Goal: Communication & Community: Answer question/provide support

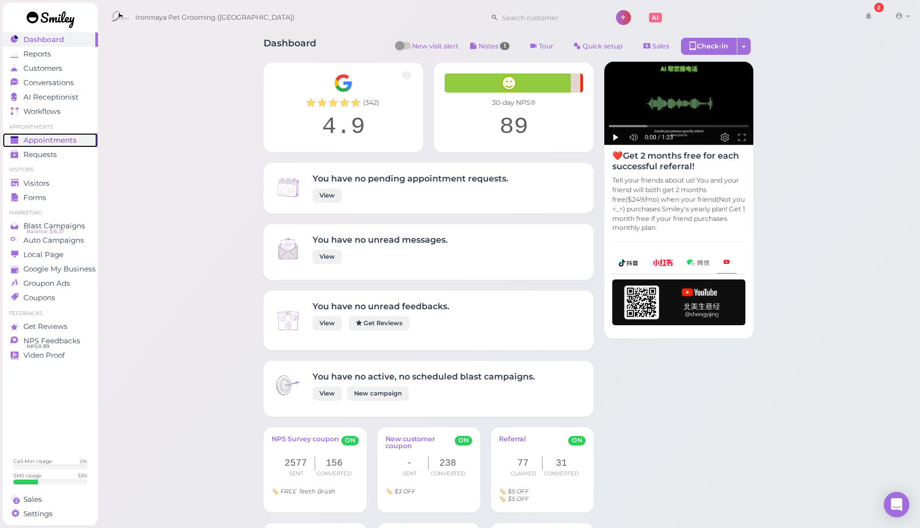
click at [66, 140] on span "Appointments" at bounding box center [49, 140] width 53 height 9
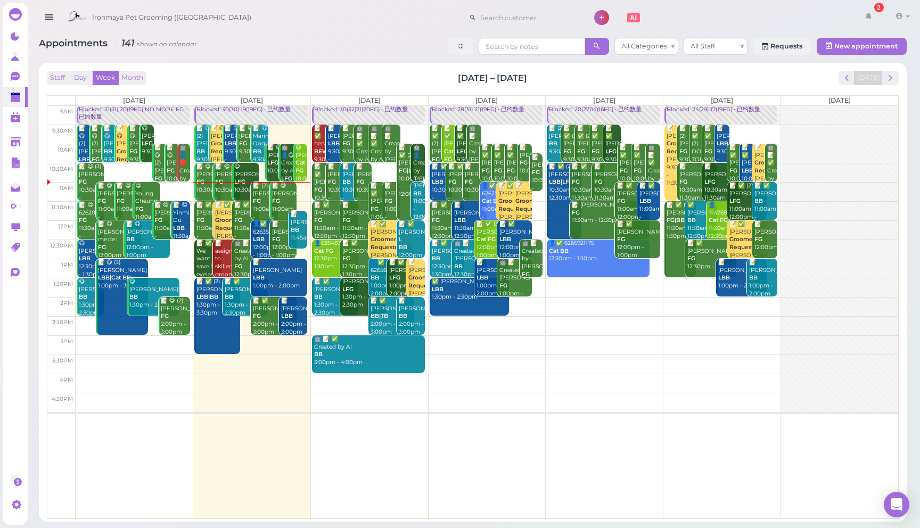
click at [137, 32] on div "Appointments 141 shown on calendar All Categories All Staff Requests New appoin…" at bounding box center [473, 276] width 894 height 492
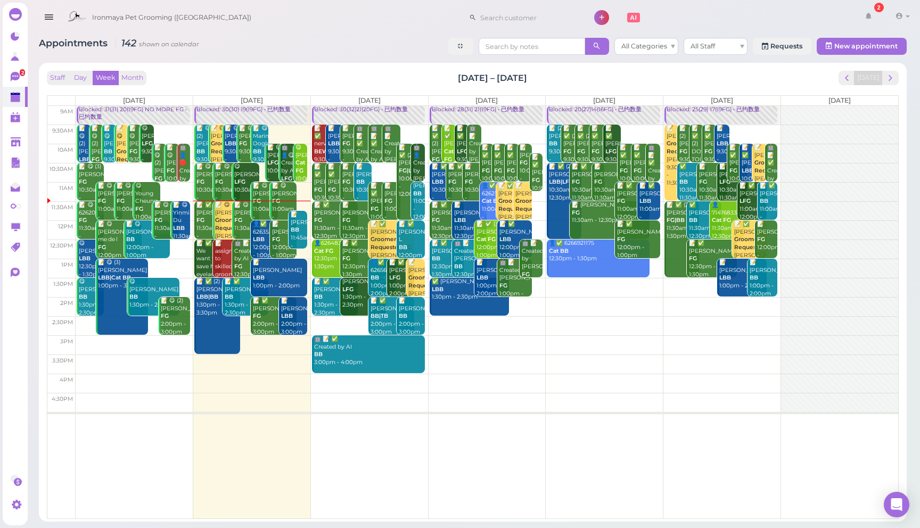
drag, startPoint x: 50, startPoint y: 20, endPoint x: 54, endPoint y: 16, distance: 6.0
click at [50, 20] on icon "button" at bounding box center [48, 17] width 11 height 13
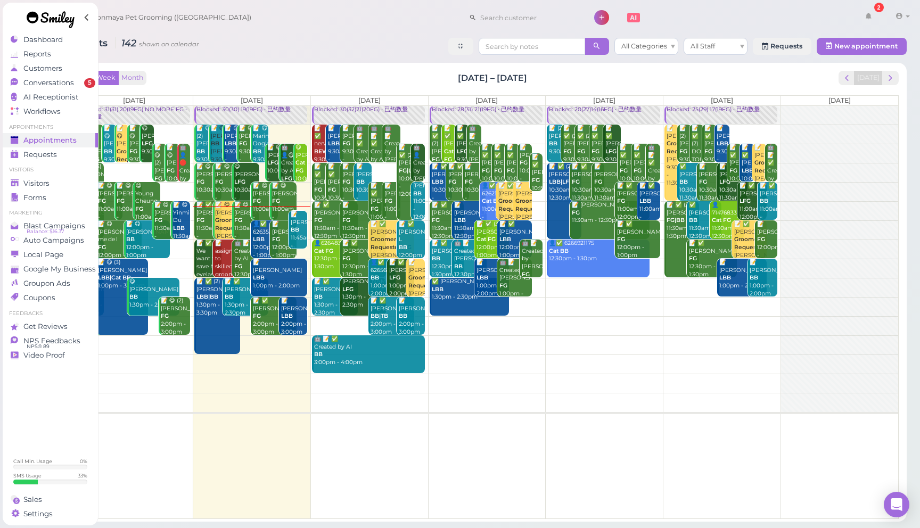
click at [307, 21] on div "Ironmaya Pet Grooming (Arcadia) 2 Account" at bounding box center [487, 18] width 851 height 30
click at [326, 38] on div "Appointments 142 shown on calendar All Categories All Staff Requests New appoin…" at bounding box center [473, 48] width 868 height 20
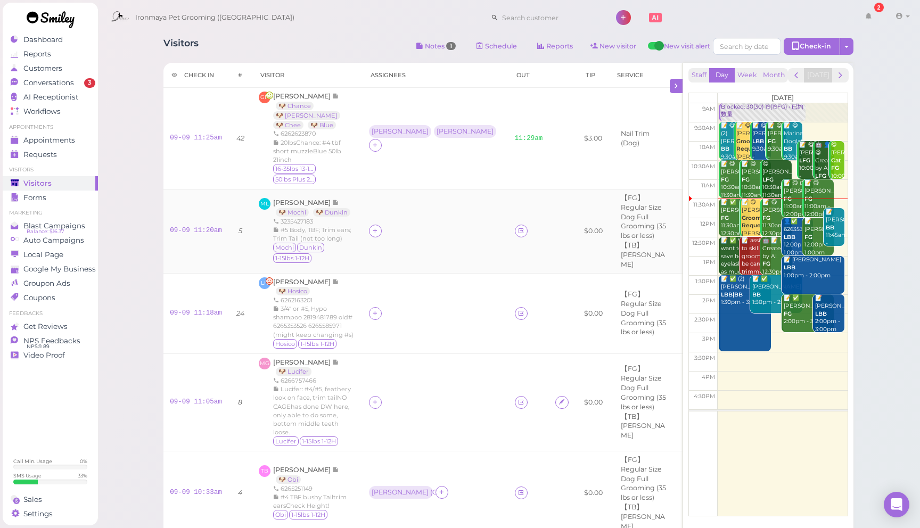
click at [430, 189] on td at bounding box center [435, 231] width 146 height 84
click at [378, 227] on icon at bounding box center [375, 231] width 7 height 8
click at [393, 244] on span "[PERSON_NAME]" at bounding box center [413, 244] width 57 height 8
click at [396, 227] on div "[PERSON_NAME]" at bounding box center [400, 230] width 57 height 7
click at [413, 232] on span "Select services" at bounding box center [412, 233] width 49 height 12
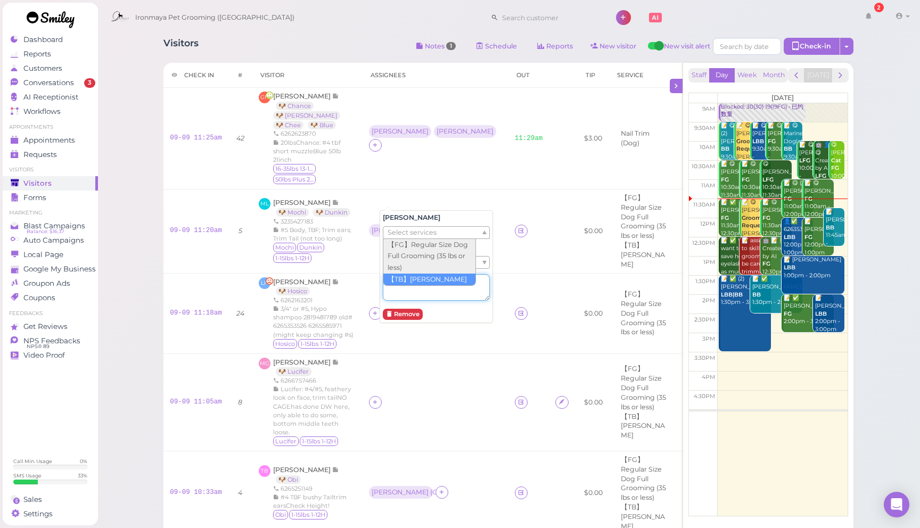
drag, startPoint x: 408, startPoint y: 287, endPoint x: 465, endPoint y: 295, distance: 57.5
click at [458, 296] on textarea at bounding box center [436, 287] width 107 height 27
click at [508, 273] on td at bounding box center [528, 313] width 41 height 80
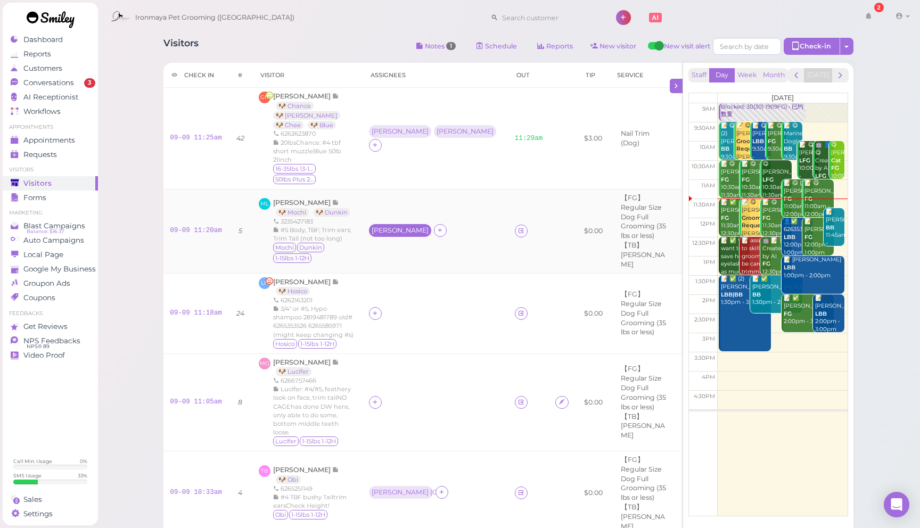
click at [389, 227] on div "[PERSON_NAME]" at bounding box center [400, 230] width 57 height 7
drag, startPoint x: 434, startPoint y: 263, endPoint x: 430, endPoint y: 278, distance: 15.5
click at [434, 263] on ul "Select pets" at bounding box center [431, 263] width 97 height 12
click at [549, 230] on td at bounding box center [563, 231] width 29 height 84
drag, startPoint x: 435, startPoint y: 161, endPoint x: 426, endPoint y: 165, distance: 10.0
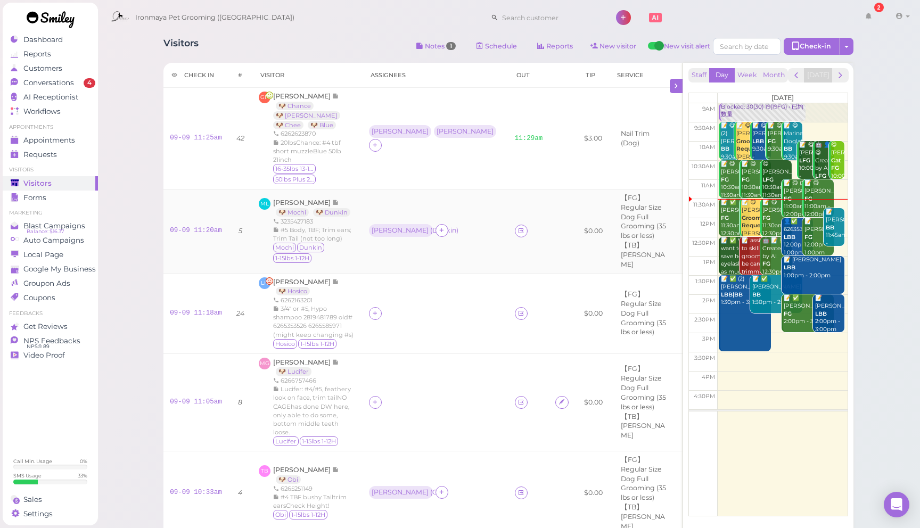
click at [434, 189] on td "Amy ( Dunkin )" at bounding box center [435, 231] width 146 height 84
click at [408, 227] on div "Amy ( Dunkin )" at bounding box center [401, 230] width 59 height 7
click at [413, 317] on button "Remove" at bounding box center [403, 315] width 40 height 11
click at [508, 189] on td at bounding box center [528, 231] width 41 height 84
click at [724, 218] on div "📝 ✅ Catherine Ng FG 11:30am - 12:30pm" at bounding box center [735, 218] width 30 height 39
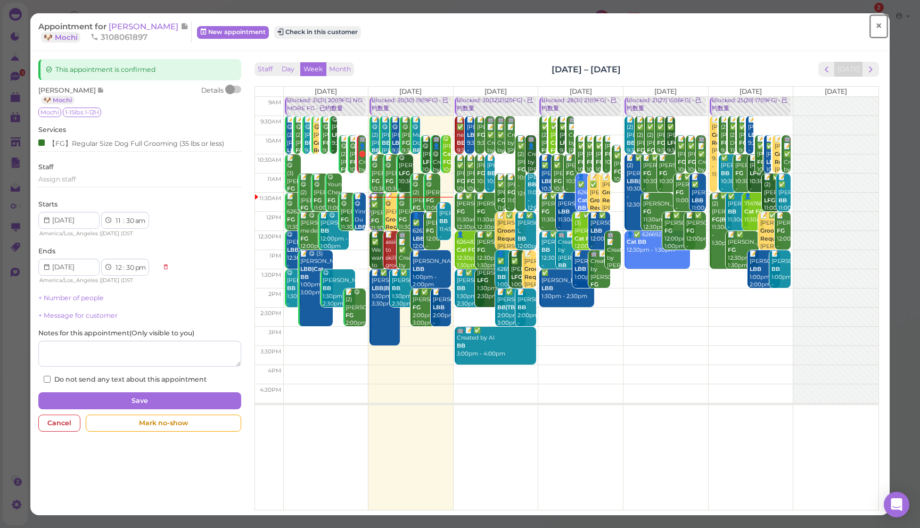
click at [881, 23] on span "×" at bounding box center [878, 26] width 7 height 15
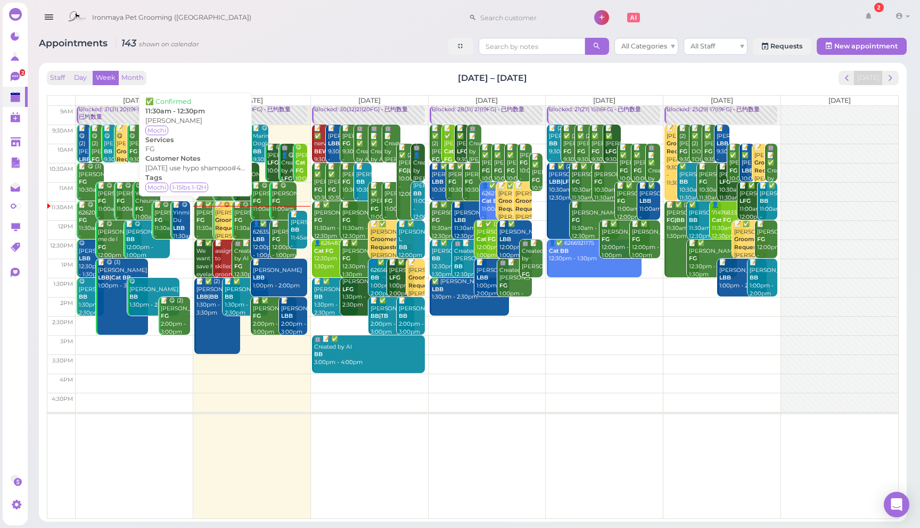
click at [199, 215] on div "📝 ✅ Catherine Ng FG 11:30am - 12:30pm" at bounding box center [209, 224] width 26 height 47
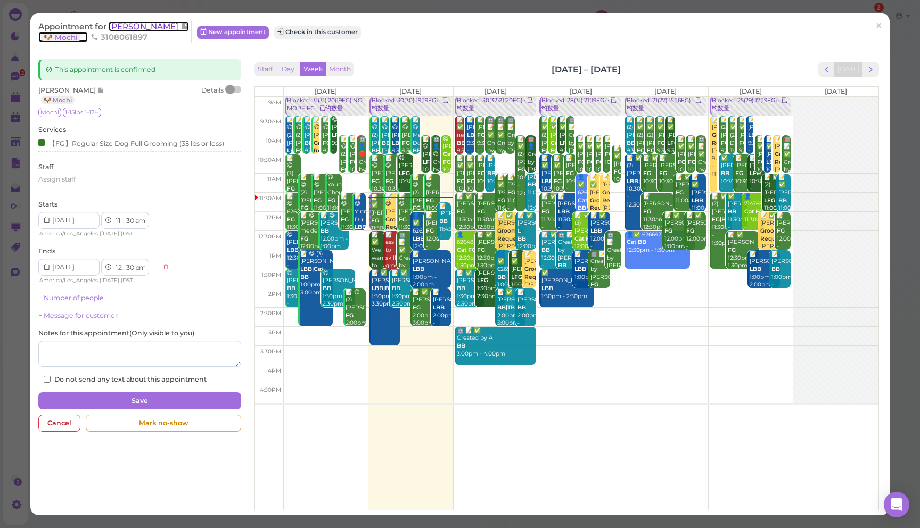
click at [128, 28] on span "[PERSON_NAME]" at bounding box center [145, 26] width 72 height 10
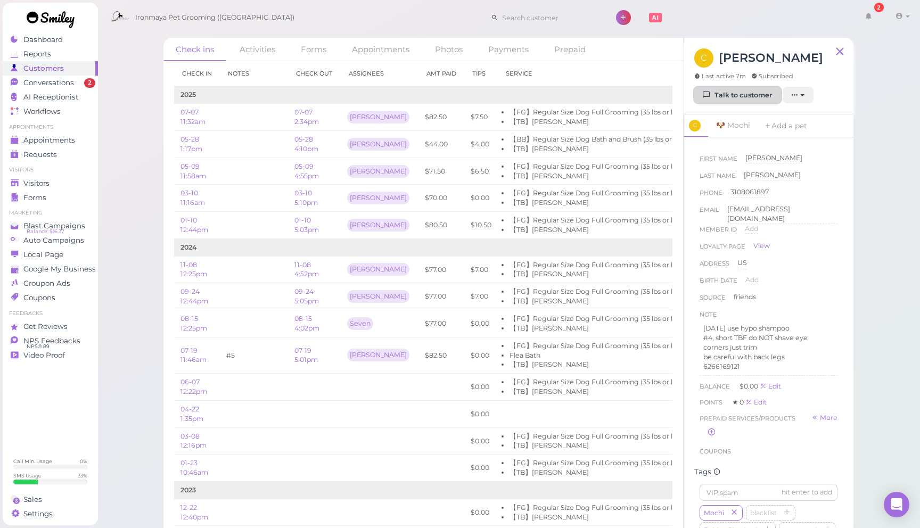
drag, startPoint x: 735, startPoint y: 94, endPoint x: 705, endPoint y: 92, distance: 29.9
click at [735, 94] on link "Talk to customer" at bounding box center [737, 95] width 87 height 17
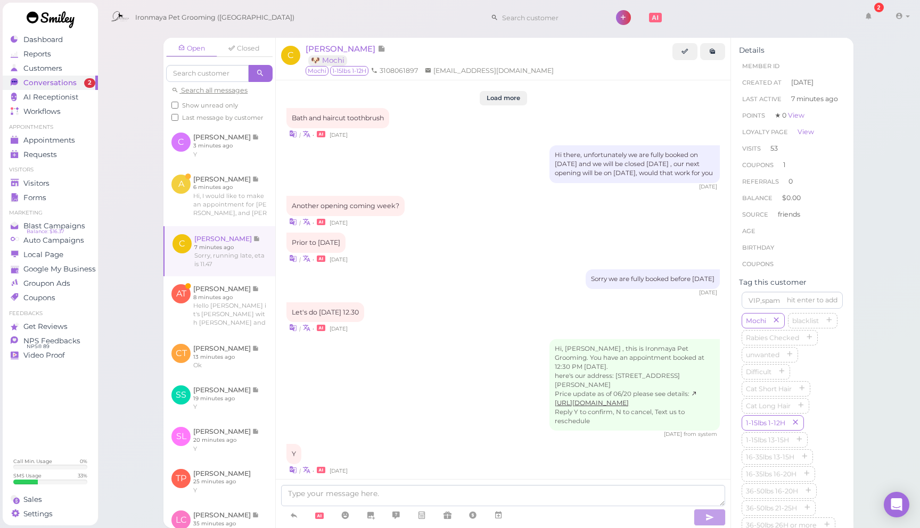
scroll to position [1238, 0]
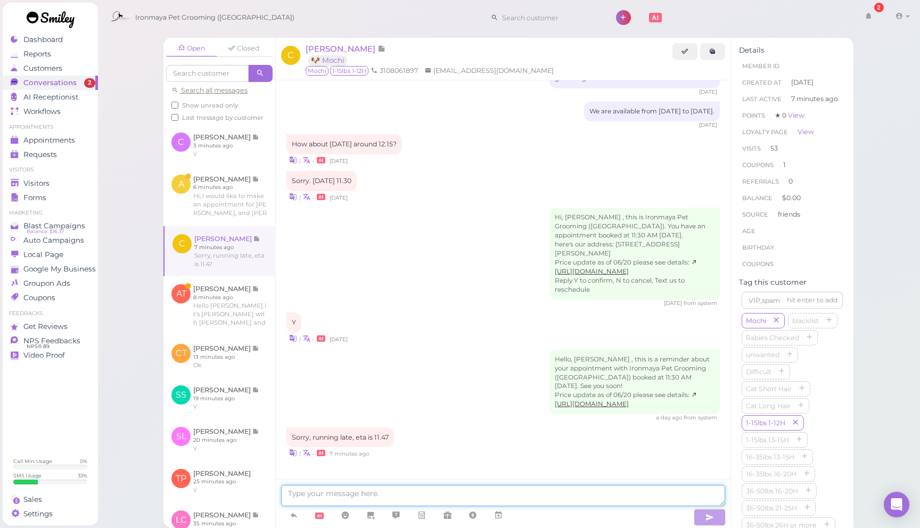
click at [335, 498] on textarea at bounding box center [503, 495] width 444 height 21
type textarea "o"
type textarea "f"
type textarea "no problem, see you soon, thank you"
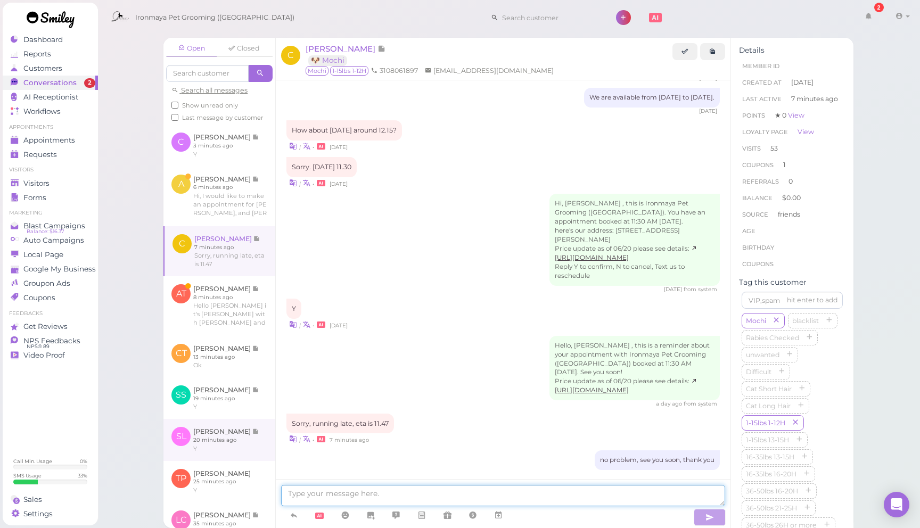
scroll to position [1263, 0]
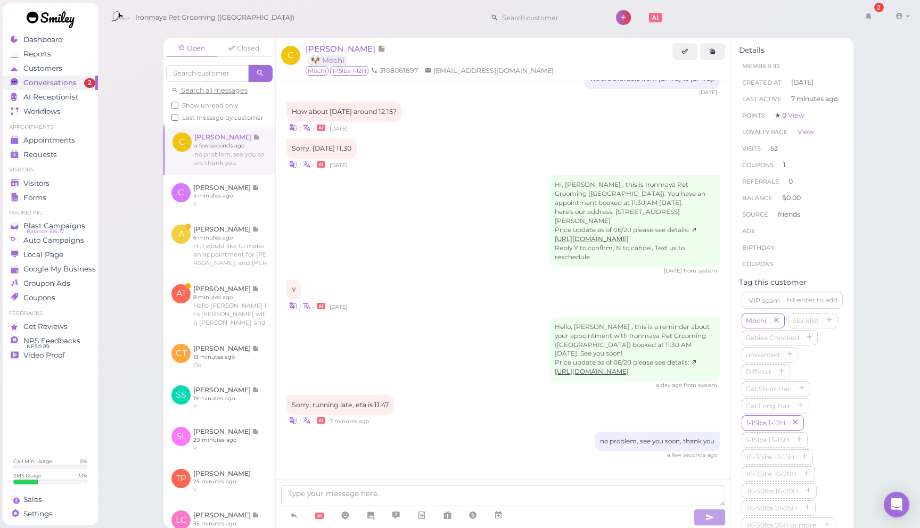
click at [132, 105] on div "Open Closed Search all messages Show unread only Last message by customer C Cat…" at bounding box center [508, 264] width 823 height 528
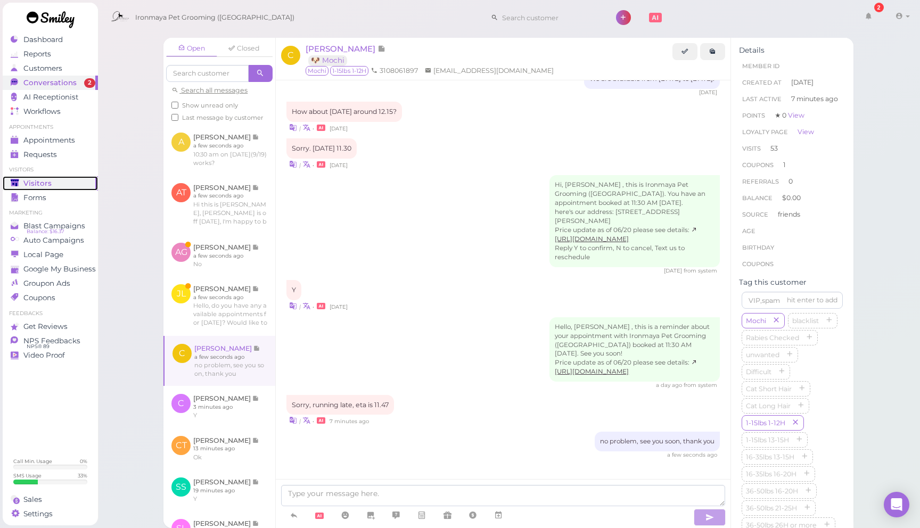
click at [59, 183] on div "Visitors" at bounding box center [49, 183] width 77 height 9
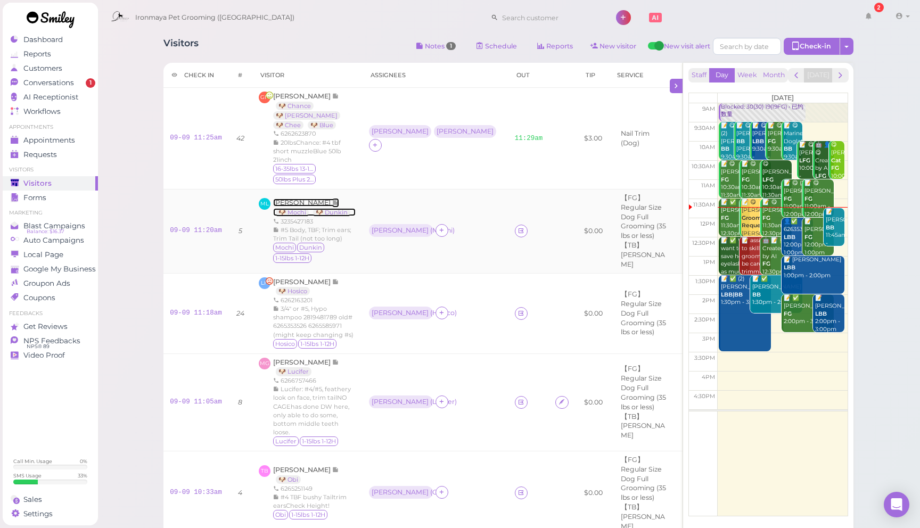
click at [296, 199] on span "Melissa Lara" at bounding box center [302, 203] width 59 height 8
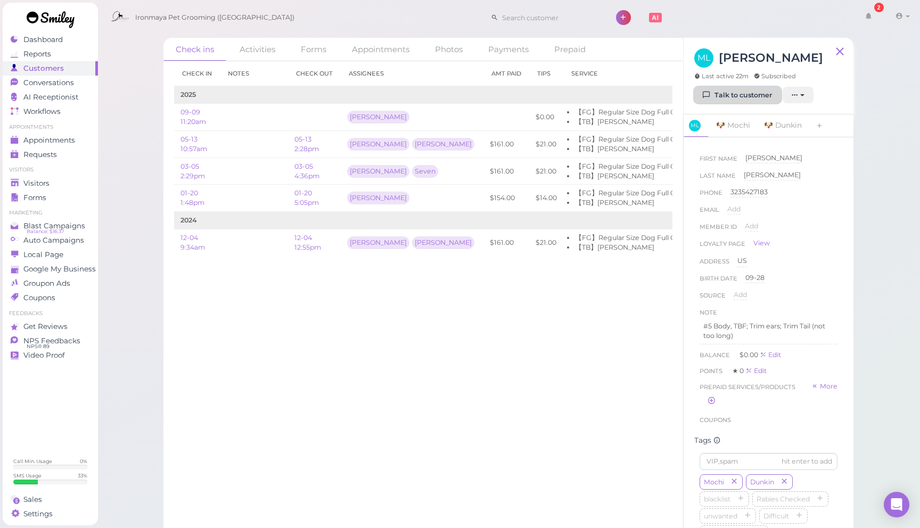
click at [738, 100] on link "Talk to customer" at bounding box center [737, 95] width 87 height 17
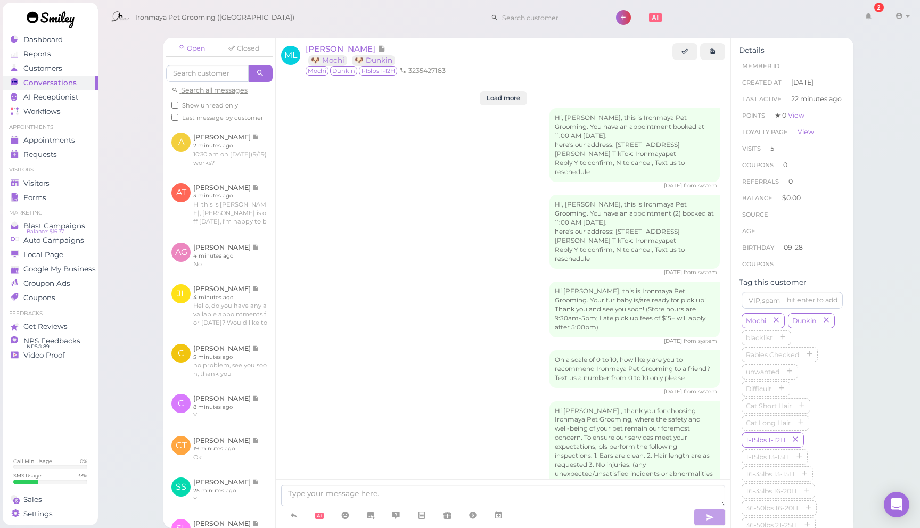
scroll to position [1337, 0]
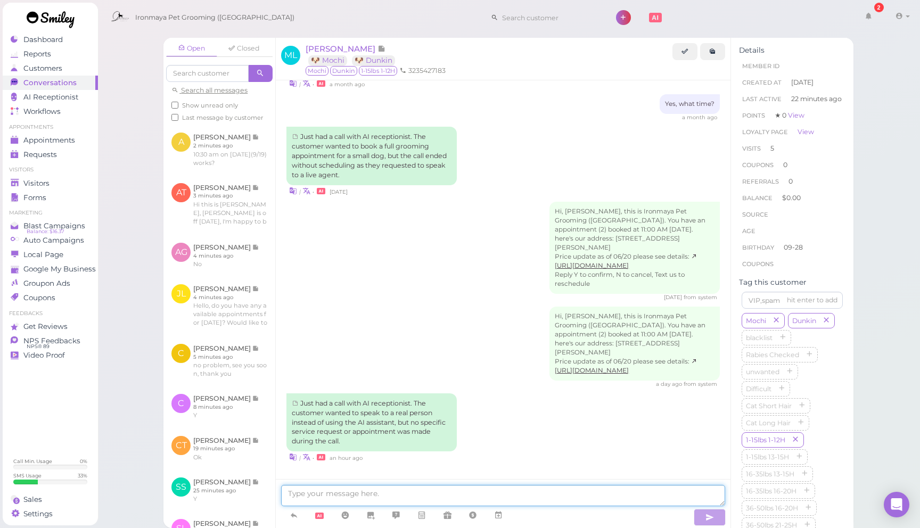
click at [502, 491] on textarea at bounding box center [503, 495] width 444 height 21
type textarea "j"
type textarea "h"
click at [433, 494] on textarea "Hi Melissa, lots of mattings were found, we will cut them off. thank you" at bounding box center [503, 495] width 444 height 21
type textarea "Hi Melissa, lots of mattings were found, per our discussion, we will cut them o…"
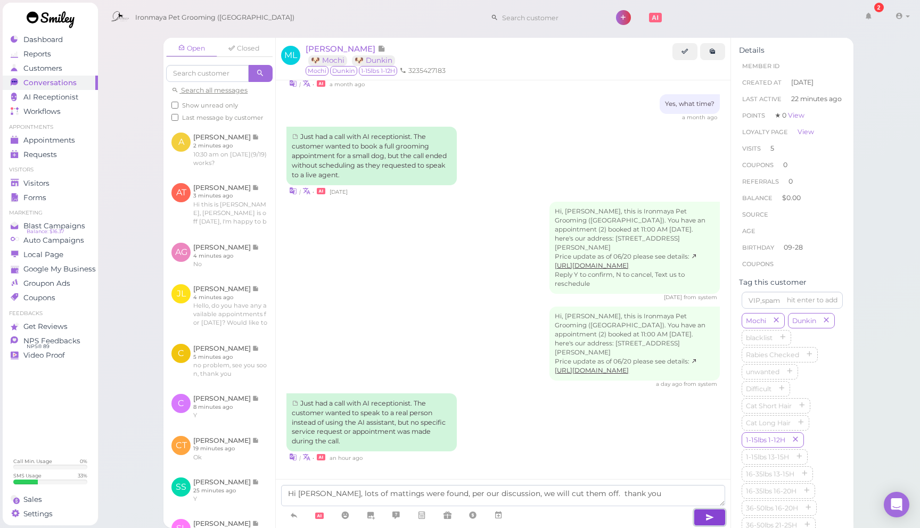
click at [708, 515] on icon "button" at bounding box center [709, 517] width 9 height 11
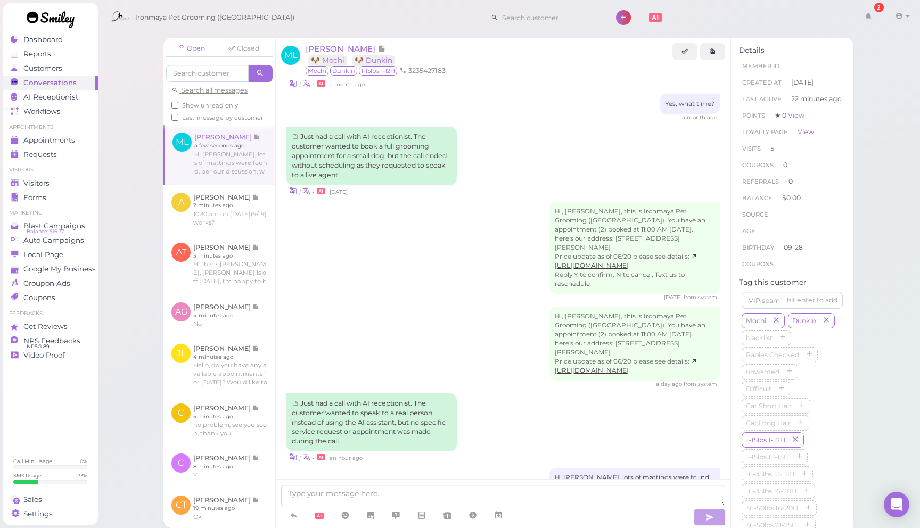
scroll to position [1371, 0]
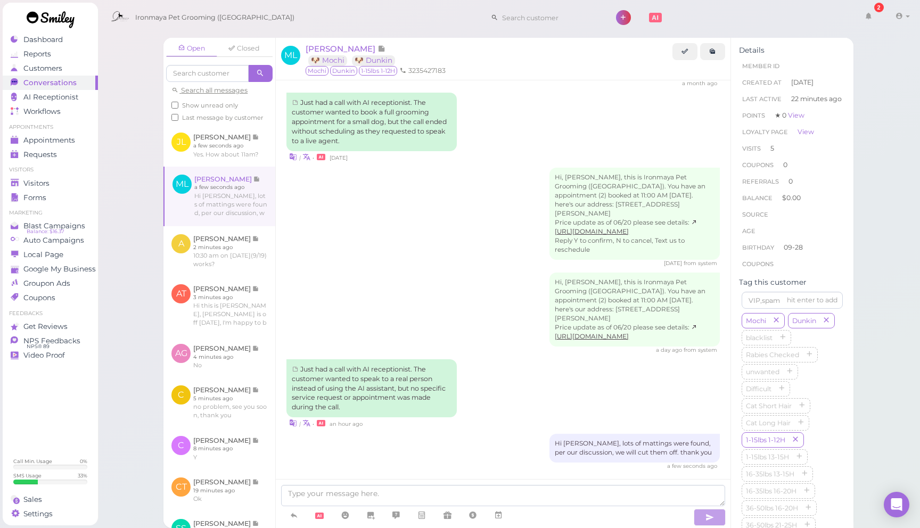
drag, startPoint x: 55, startPoint y: 185, endPoint x: 64, endPoint y: 179, distance: 10.5
click at [55, 185] on div "Visitors" at bounding box center [49, 183] width 77 height 9
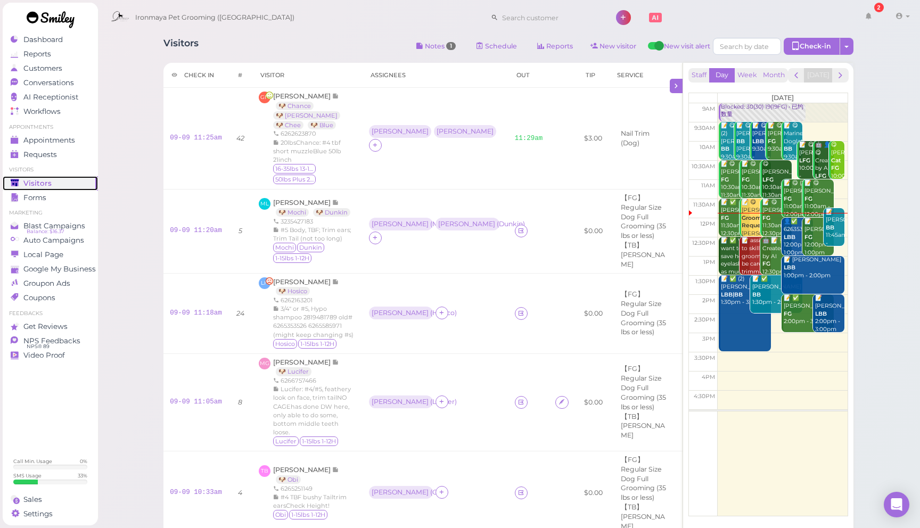
click at [836, 215] on div "📝 Estella Lopez BB 11:45am - 12:45pm" at bounding box center [834, 231] width 19 height 47
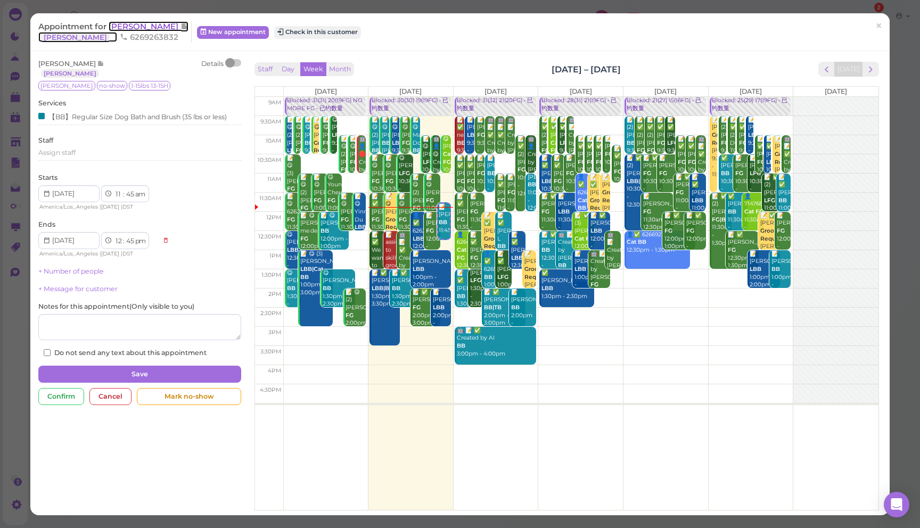
click at [142, 27] on span "Estella Lopez" at bounding box center [145, 26] width 72 height 10
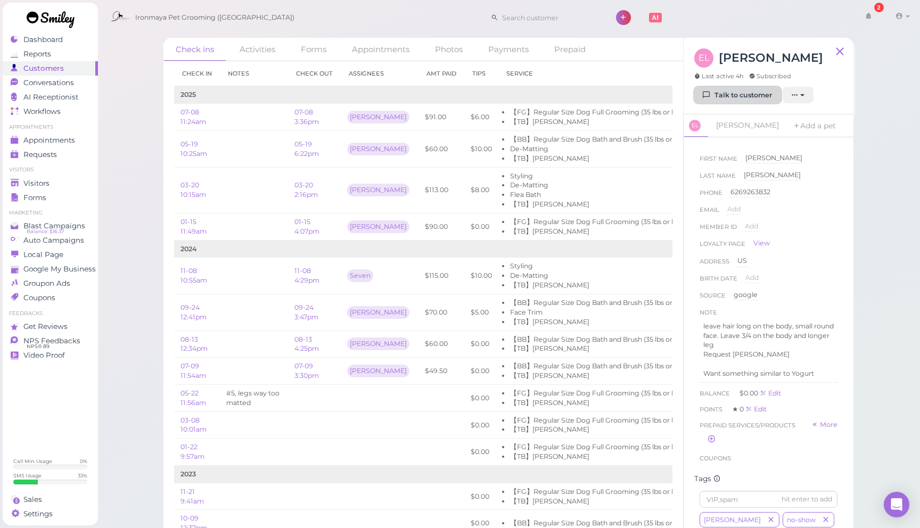
click at [723, 101] on link "Talk to customer" at bounding box center [737, 95] width 87 height 17
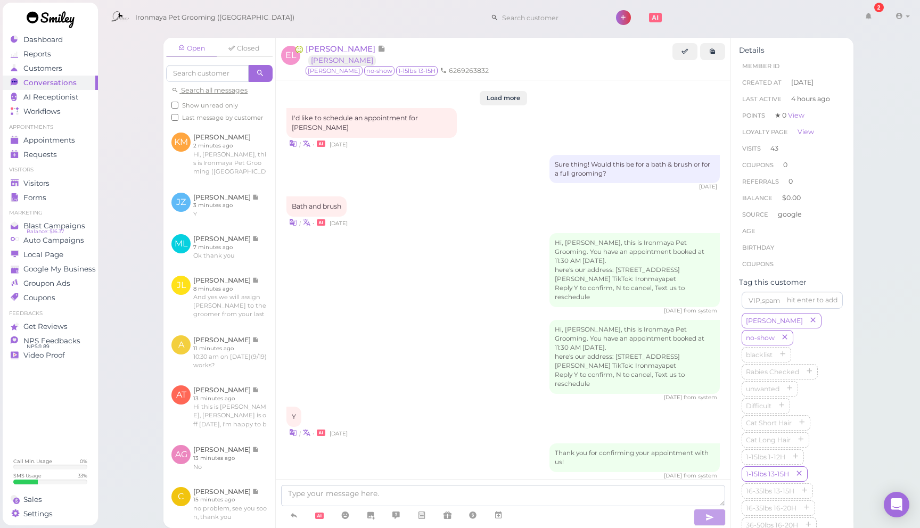
scroll to position [1399, 0]
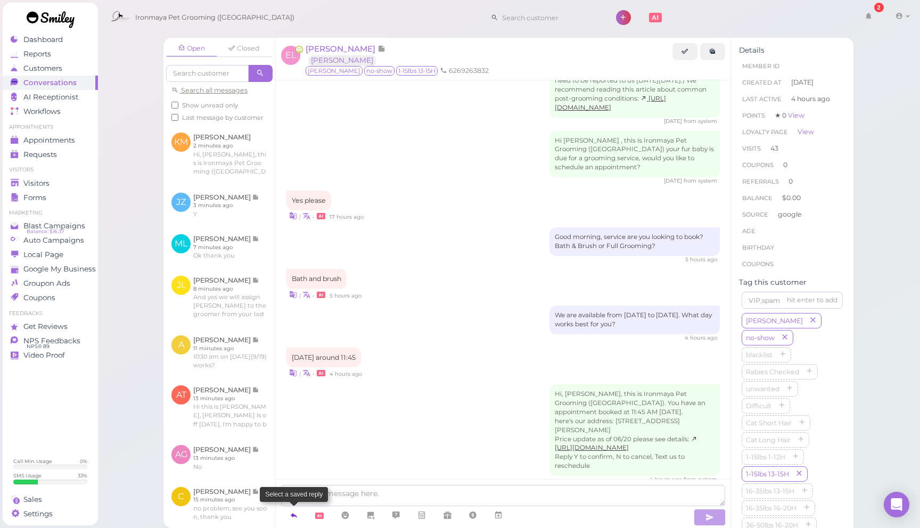
click at [294, 520] on icon at bounding box center [294, 515] width 9 height 11
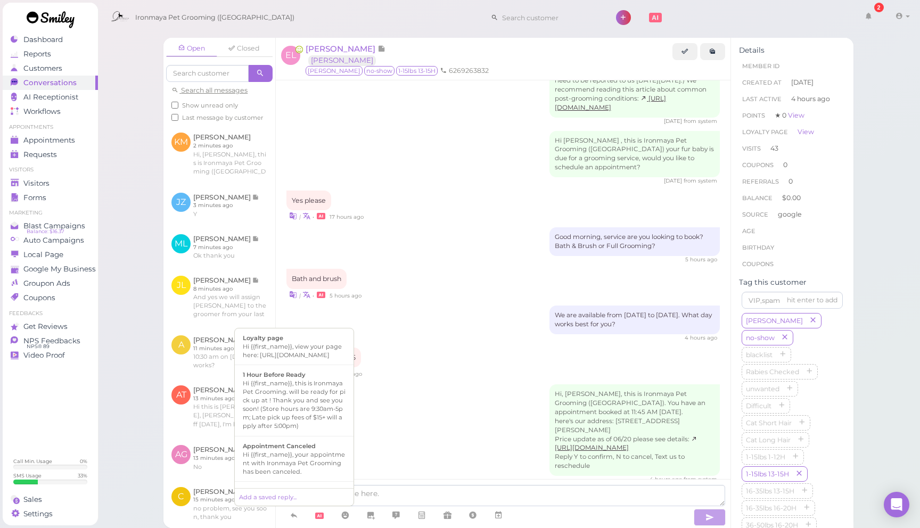
click at [435, 425] on div "Hi, Estella, this is Ironmaya Pet Grooming (Arcadia). You have an appointment b…" at bounding box center [502, 434] width 433 height 100
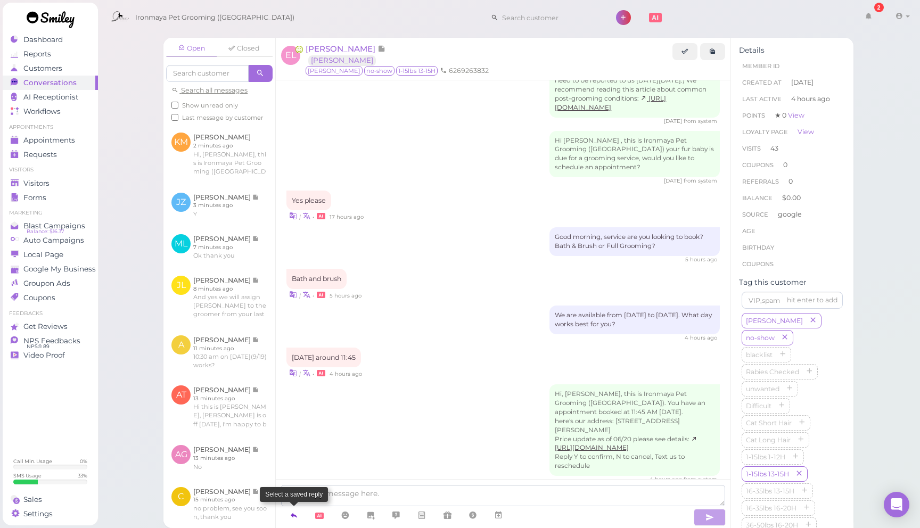
click at [295, 513] on icon at bounding box center [294, 515] width 9 height 11
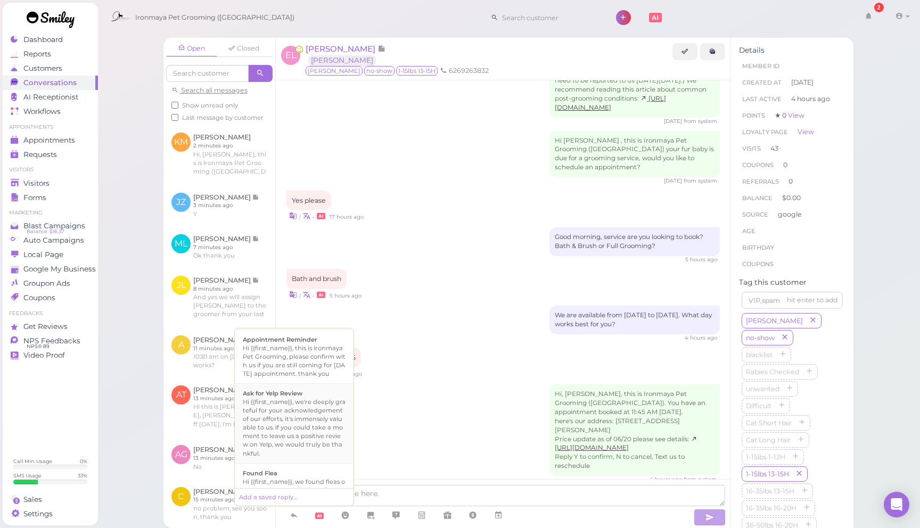
scroll to position [150, 0]
click at [318, 372] on div "Hi {{first_name}}, this is Ironmaya Pet Grooming, please confirm with us if you…" at bounding box center [294, 362] width 103 height 34
type textarea "Hi {{first_name}}, this is Ironmaya Pet Grooming, please confirm with us if you…"
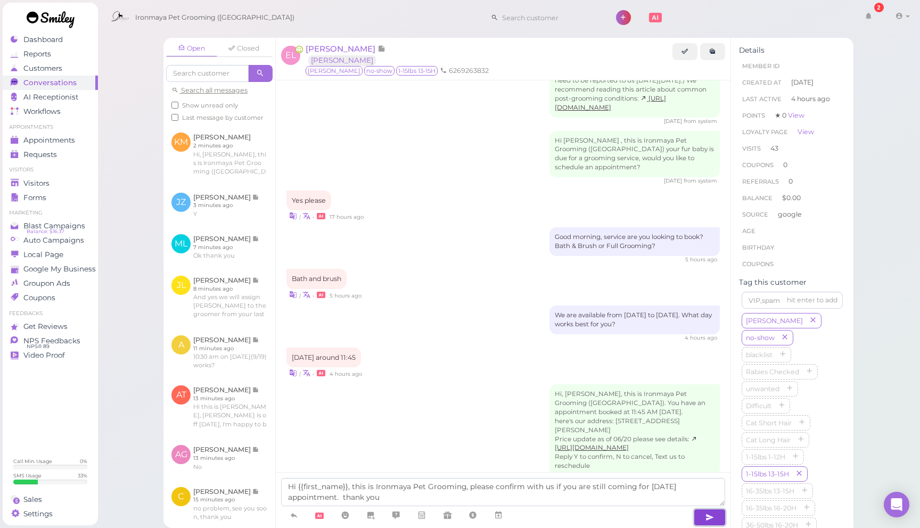
click at [710, 515] on icon "button" at bounding box center [709, 517] width 9 height 11
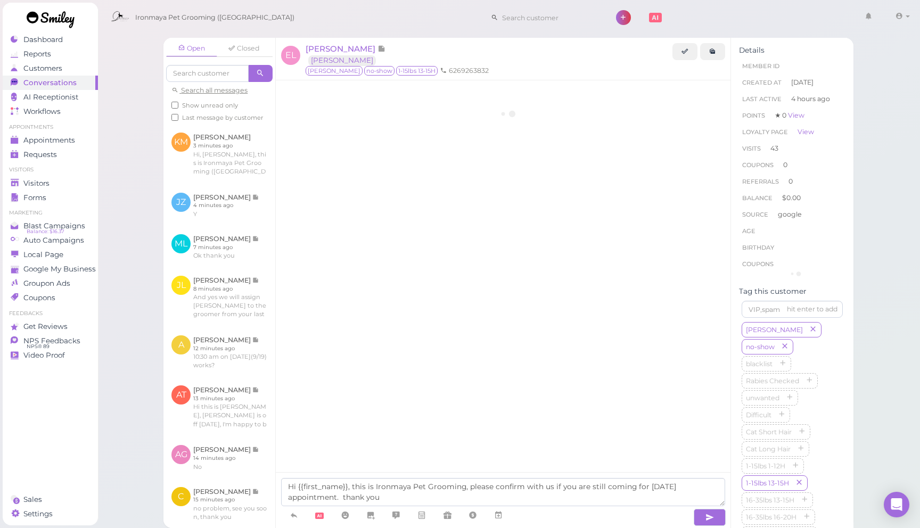
scroll to position [1399, 0]
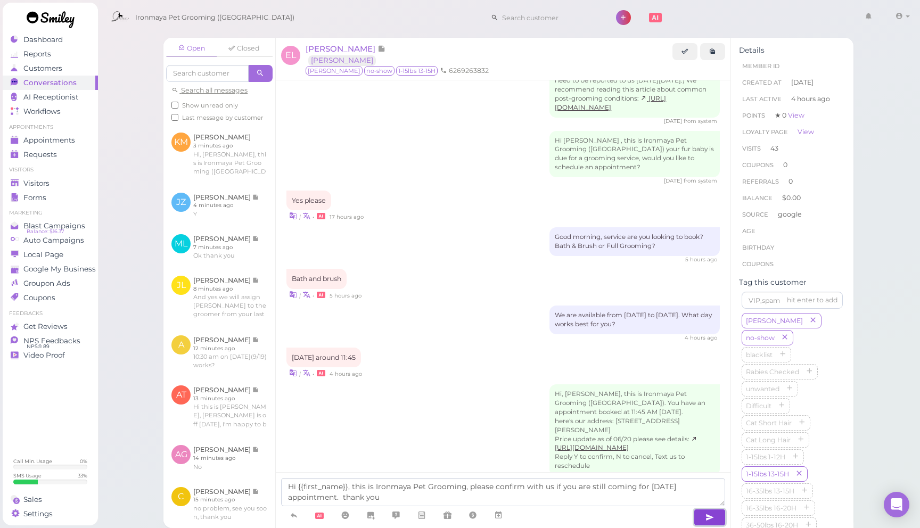
click at [706, 517] on icon "button" at bounding box center [709, 517] width 9 height 11
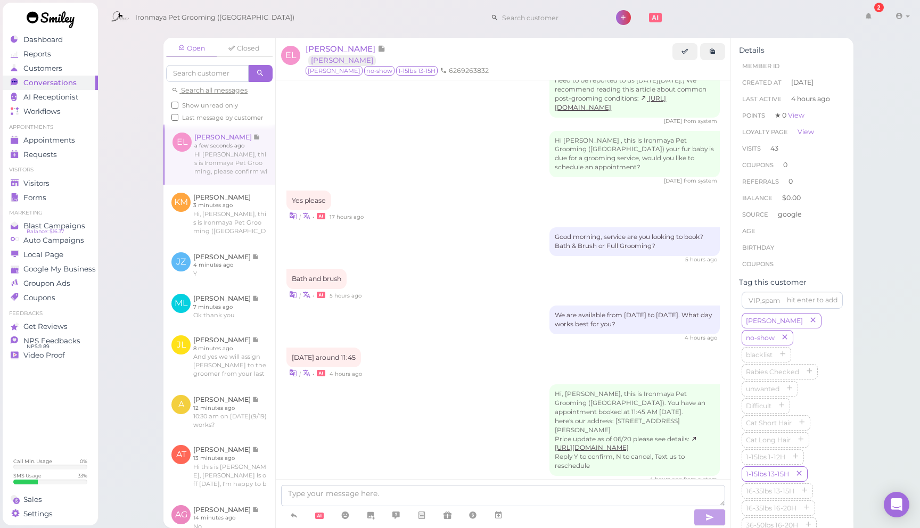
scroll to position [1442, 0]
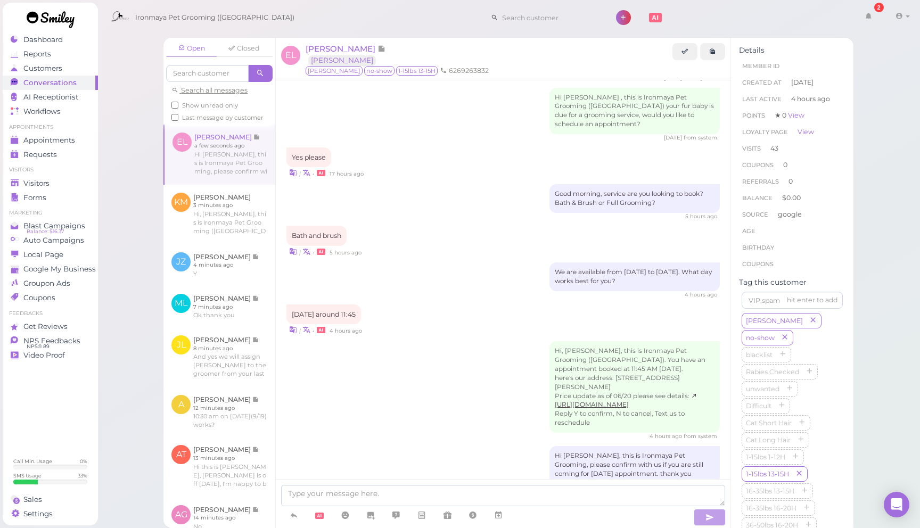
click at [507, 372] on div "Hi, [PERSON_NAME], this is Ironmaya Pet Grooming ([GEOGRAPHIC_DATA]). You have …" at bounding box center [502, 391] width 433 height 100
click at [61, 180] on div "Visitors" at bounding box center [49, 183] width 77 height 9
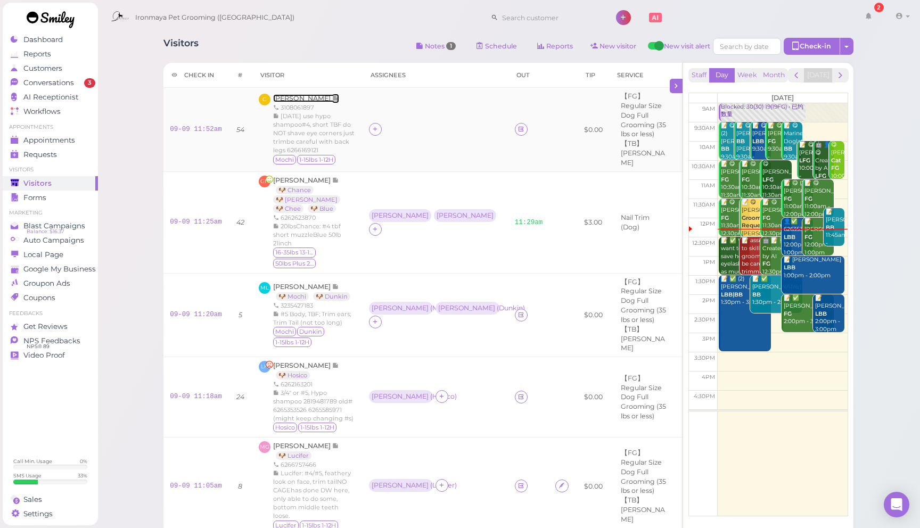
click at [285, 94] on span "[PERSON_NAME]" at bounding box center [302, 98] width 59 height 8
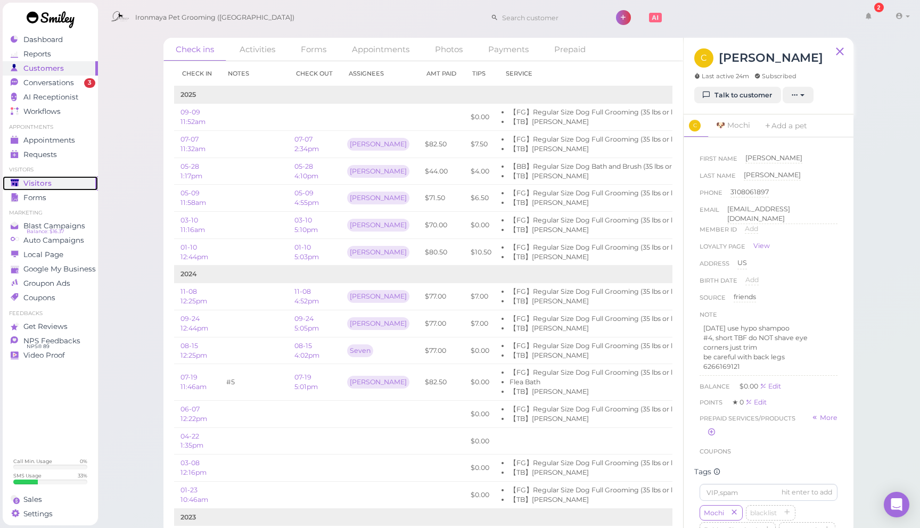
click at [70, 184] on div "Visitors" at bounding box center [49, 183] width 77 height 9
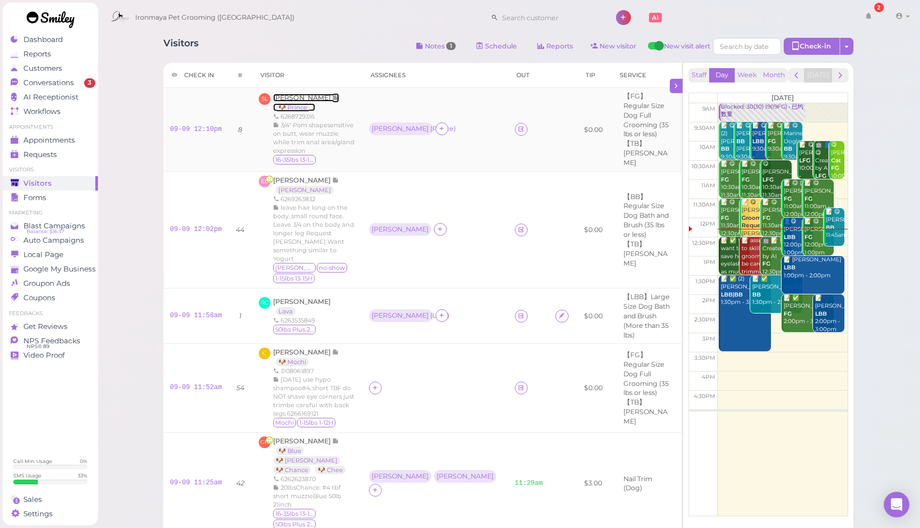
click at [292, 96] on span "Shirley Lee" at bounding box center [302, 98] width 59 height 8
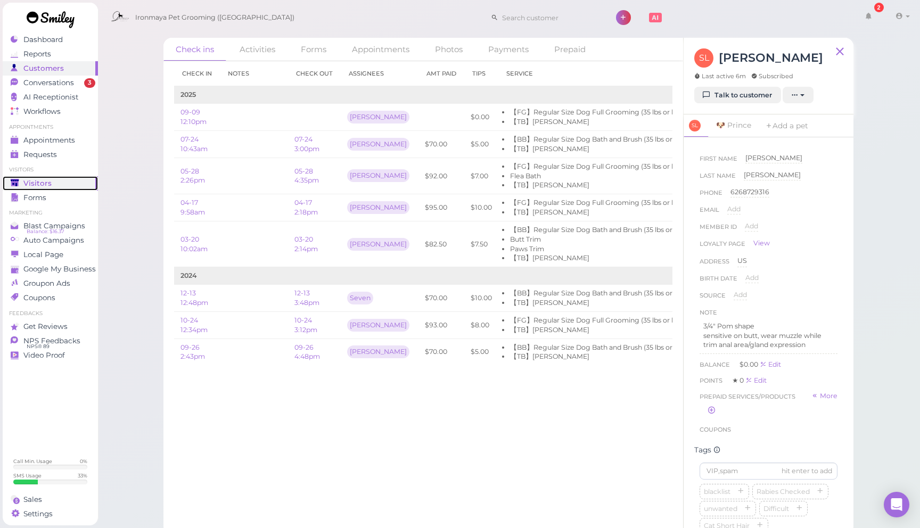
click at [68, 186] on div "Visitors" at bounding box center [49, 183] width 77 height 9
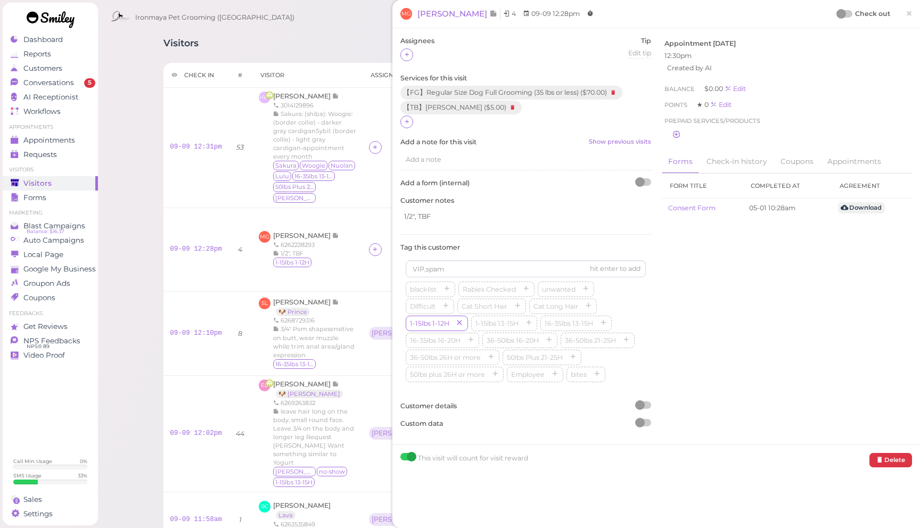
click at [910, 12] on span "×" at bounding box center [908, 13] width 7 height 15
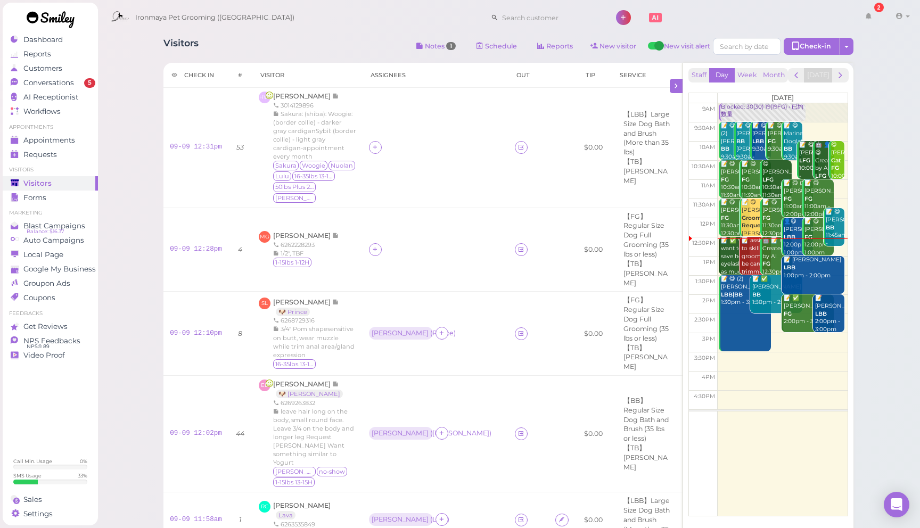
click at [332, 45] on div "Visitors Notes 1 Schedule Reports New visitor New visit alert Check-in Customer…" at bounding box center [508, 48] width 690 height 20
click at [291, 92] on span "Hao Wang" at bounding box center [302, 96] width 59 height 8
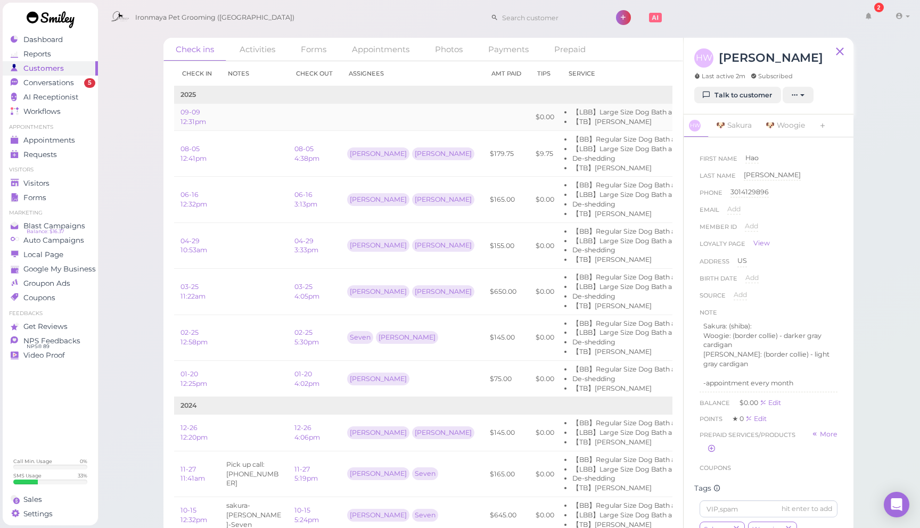
drag, startPoint x: 343, startPoint y: 108, endPoint x: 357, endPoint y: 110, distance: 14.5
click at [343, 108] on td at bounding box center [412, 117] width 143 height 27
click at [366, 111] on td at bounding box center [412, 117] width 143 height 27
drag, startPoint x: 378, startPoint y: 112, endPoint x: 359, endPoint y: 112, distance: 19.2
click at [378, 113] on td at bounding box center [412, 117] width 143 height 27
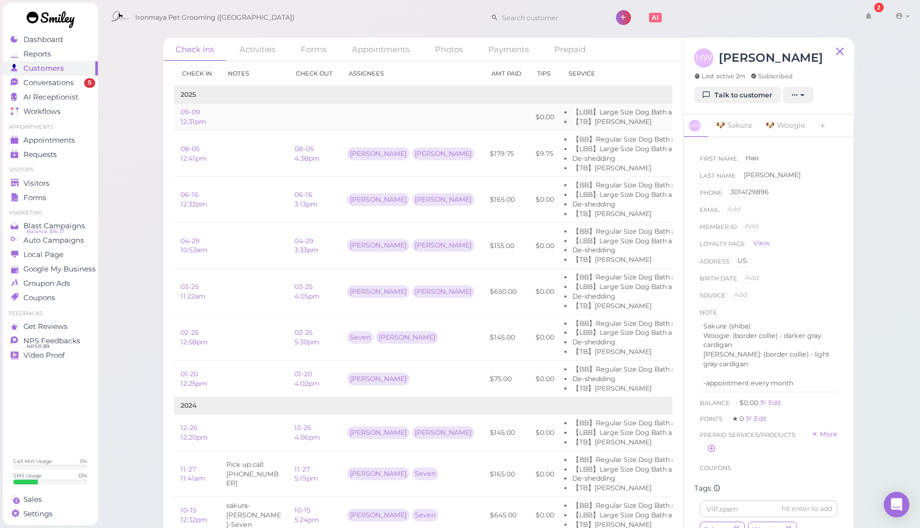
click at [367, 114] on td at bounding box center [412, 117] width 143 height 27
drag, startPoint x: 318, startPoint y: 114, endPoint x: 361, endPoint y: 116, distance: 43.1
click at [321, 114] on td at bounding box center [314, 117] width 53 height 27
click at [368, 115] on td at bounding box center [412, 117] width 143 height 27
click at [368, 114] on td at bounding box center [412, 117] width 143 height 27
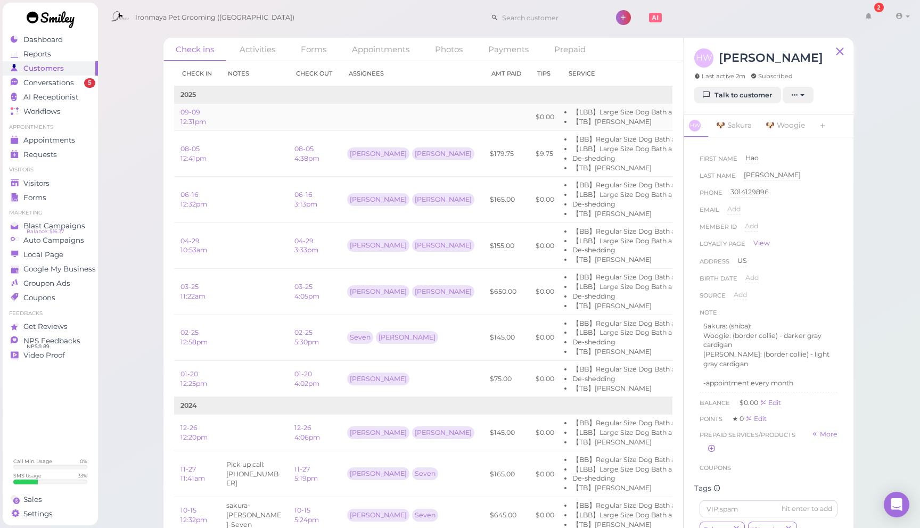
click at [377, 114] on td at bounding box center [412, 117] width 143 height 27
click at [381, 114] on td at bounding box center [412, 117] width 143 height 27
click at [379, 114] on td at bounding box center [412, 117] width 143 height 27
click at [367, 114] on td at bounding box center [412, 117] width 143 height 27
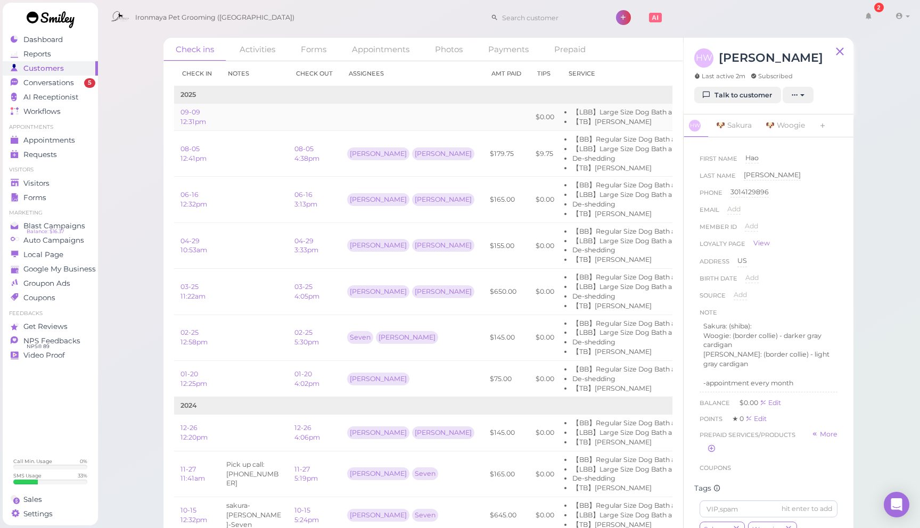
drag, startPoint x: 368, startPoint y: 114, endPoint x: 376, endPoint y: 115, distance: 8.5
click at [370, 114] on td at bounding box center [412, 117] width 143 height 27
drag, startPoint x: 377, startPoint y: 115, endPoint x: 362, endPoint y: 114, distance: 14.4
click at [376, 115] on td at bounding box center [412, 117] width 143 height 27
drag, startPoint x: 291, startPoint y: 111, endPoint x: 320, endPoint y: 113, distance: 28.8
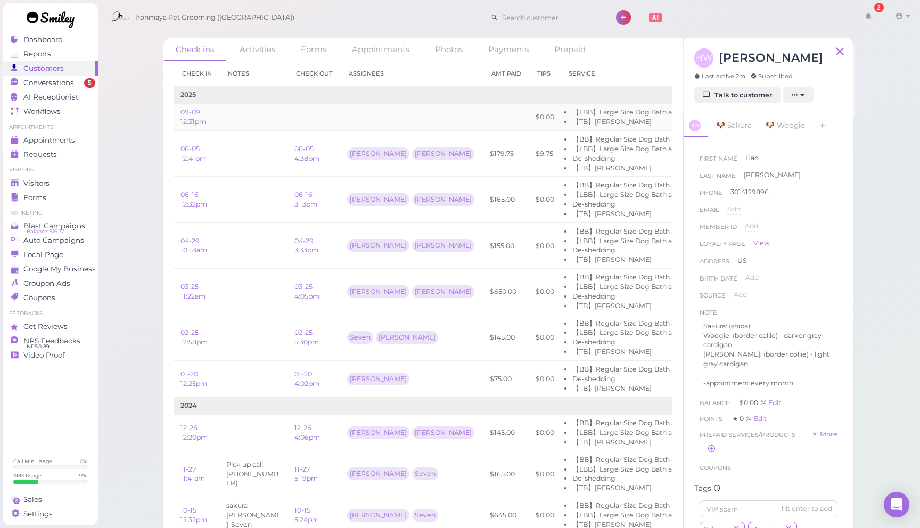
click at [293, 111] on td at bounding box center [314, 117] width 53 height 27
click at [362, 114] on td at bounding box center [412, 117] width 143 height 27
click at [383, 125] on td at bounding box center [412, 117] width 143 height 27
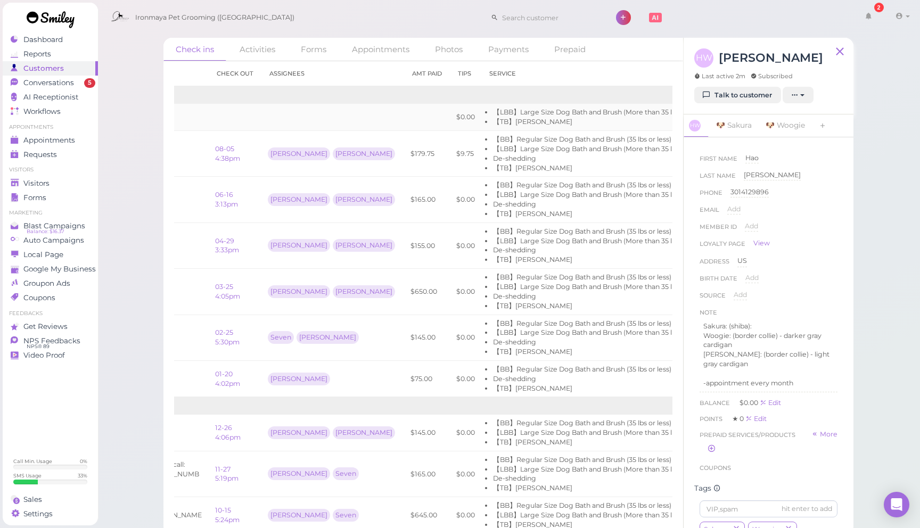
scroll to position [0, 108]
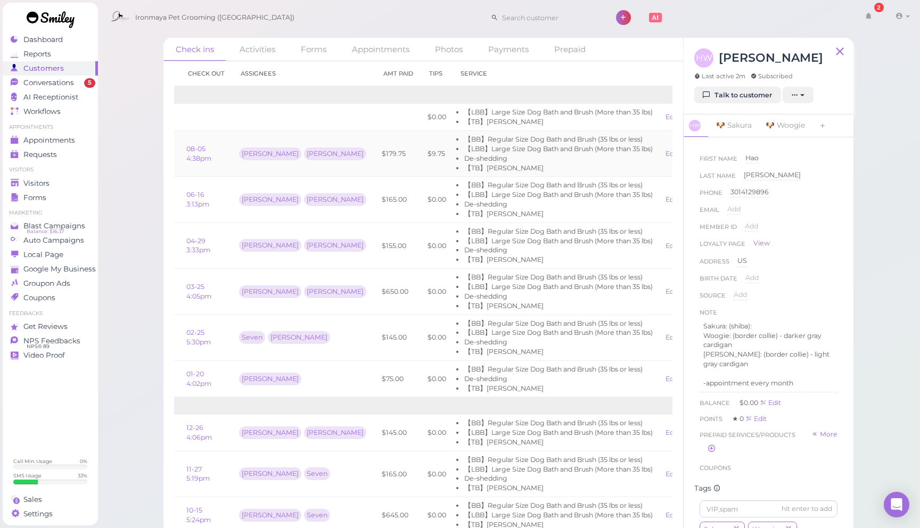
click at [688, 154] on link "View receipt" at bounding box center [710, 154] width 44 height 8
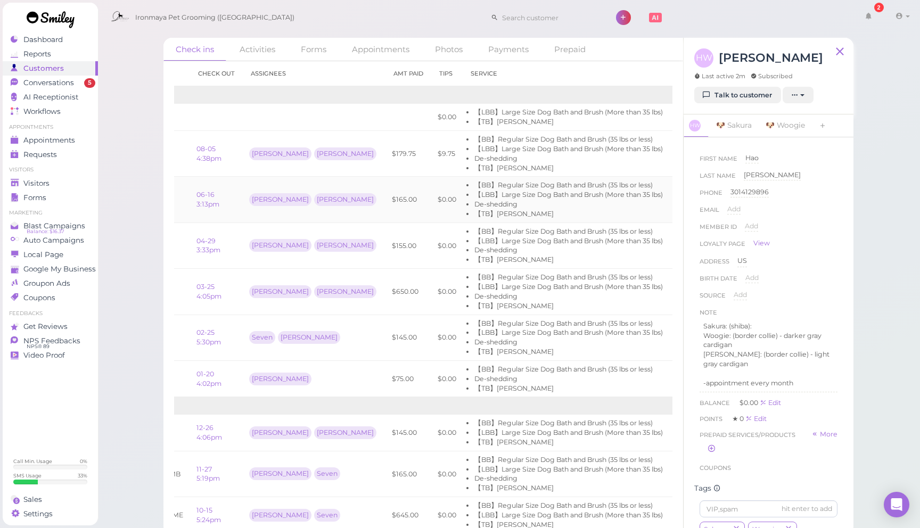
scroll to position [0, 96]
click at [700, 199] on link "View receipt" at bounding box center [722, 199] width 44 height 8
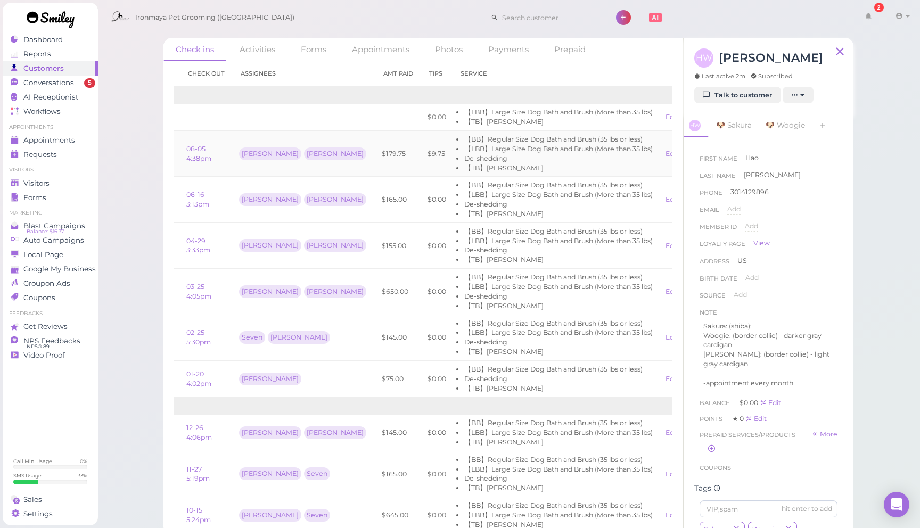
click at [688, 153] on link "View receipt" at bounding box center [710, 154] width 44 height 8
click at [128, 175] on div "Check ins Activities Forms Appointments Photos Payments Prepaid Check in Notes …" at bounding box center [508, 267] width 823 height 535
click at [69, 187] on div "Visitors" at bounding box center [49, 183] width 77 height 9
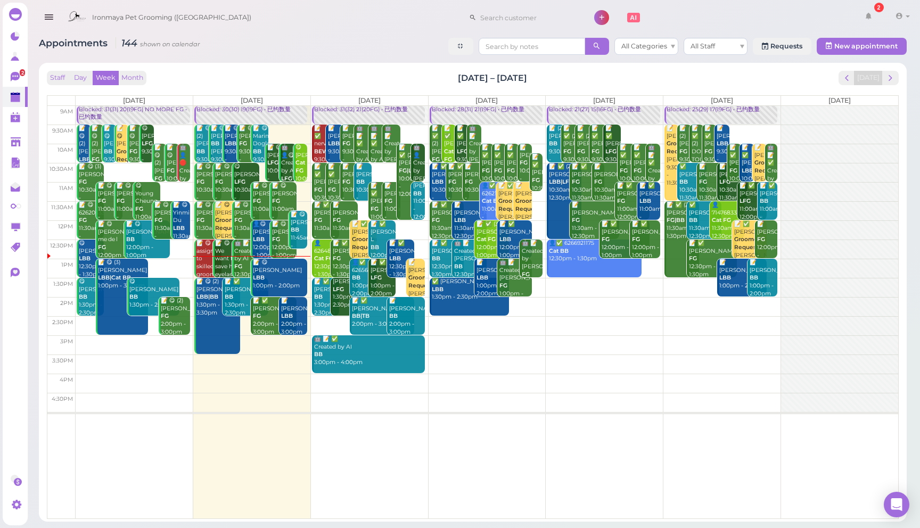
click at [242, 260] on div "🤖 📝 😋 Created by AI FG 12:30pm - 1:30pm" at bounding box center [247, 263] width 26 height 47
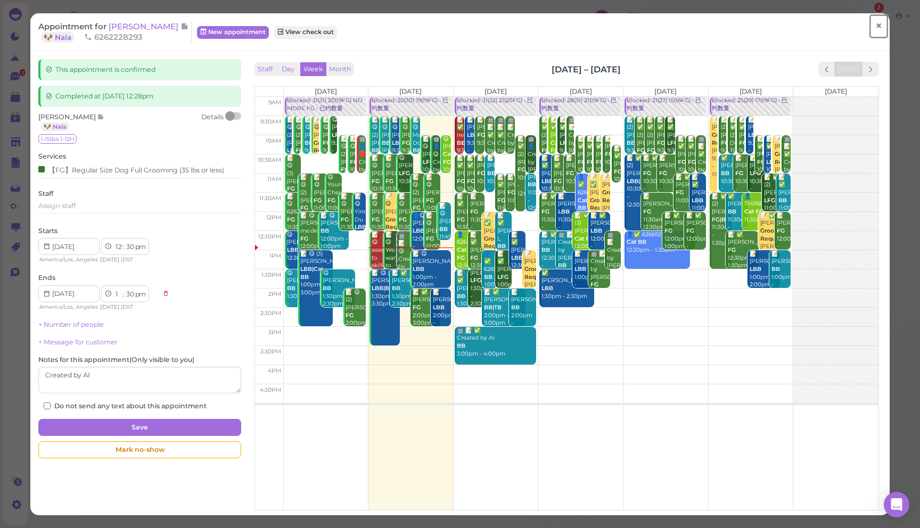
click at [880, 31] on span "×" at bounding box center [878, 26] width 7 height 15
